Goal: Transaction & Acquisition: Download file/media

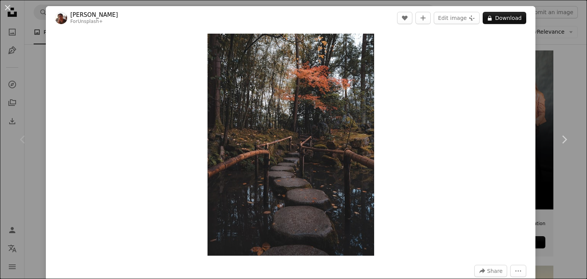
scroll to position [107, 0]
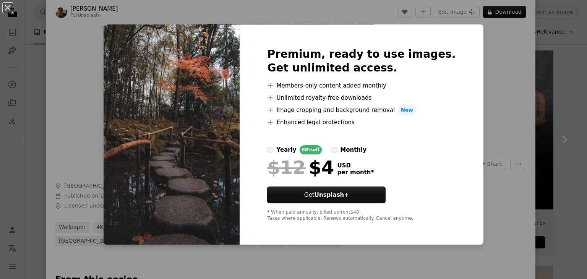
click at [508, 53] on div "An X shape Premium, ready to use images. Get unlimited access. A plus sign Memb…" at bounding box center [293, 139] width 587 height 279
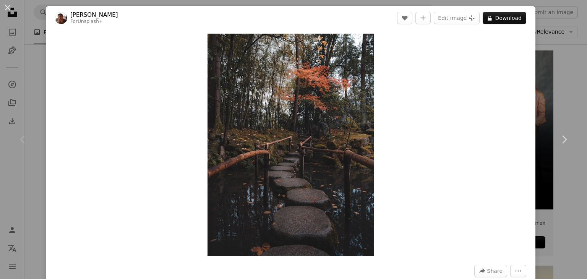
click at [567, 69] on div "An X shape Chevron left Chevron right [PERSON_NAME] For Unsplash+ A heart A plu…" at bounding box center [293, 139] width 587 height 279
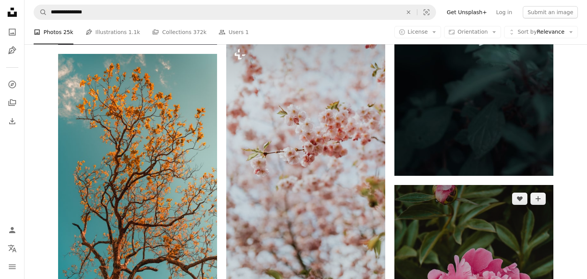
scroll to position [721, 0]
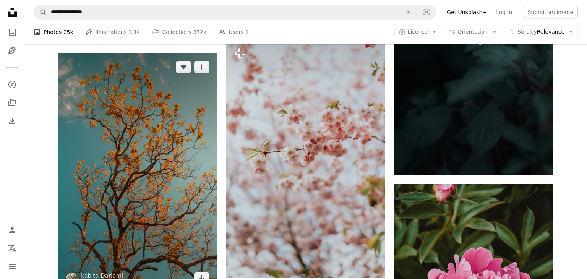
click at [166, 174] on img at bounding box center [137, 172] width 159 height 239
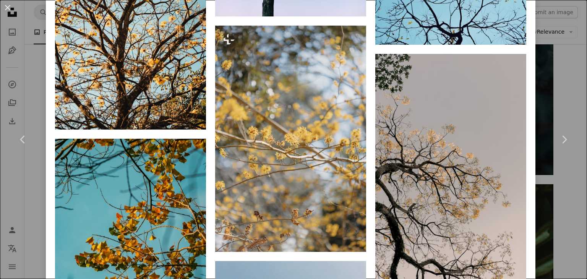
scroll to position [1005, 0]
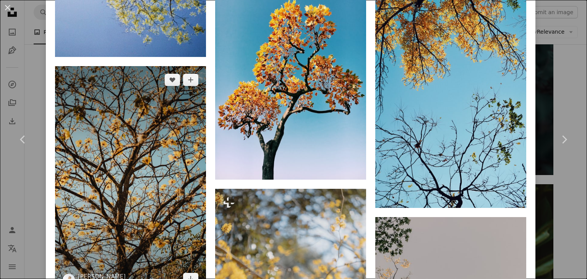
click at [173, 160] on img at bounding box center [130, 179] width 151 height 227
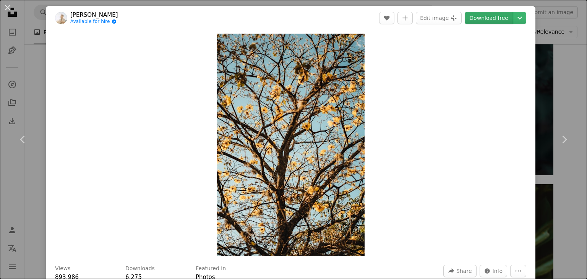
click at [501, 18] on link "Download free" at bounding box center [488, 18] width 48 height 12
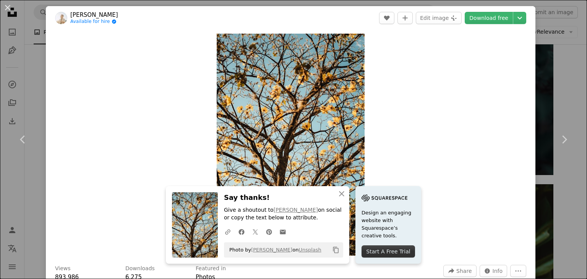
click at [575, 73] on div "An X shape Chevron left Chevron right [PERSON_NAME] Available for hire A checkm…" at bounding box center [293, 139] width 587 height 279
